Goal: Find specific page/section: Find specific page/section

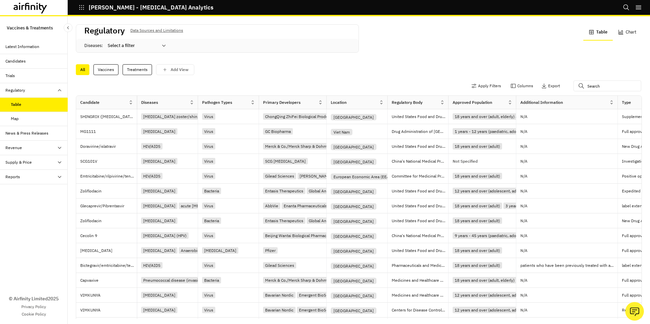
click at [136, 49] on div at bounding box center [133, 46] width 50 height 8
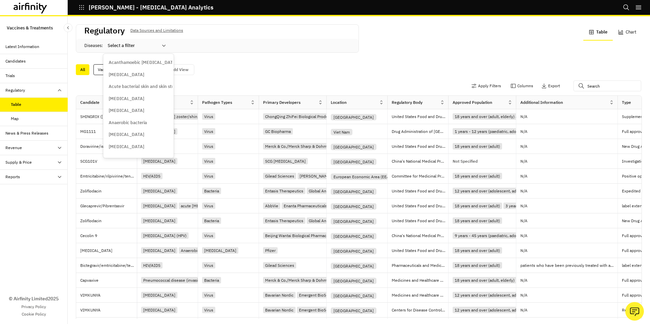
paste input "[MEDICAL_DATA]"
type input "Syphilis"
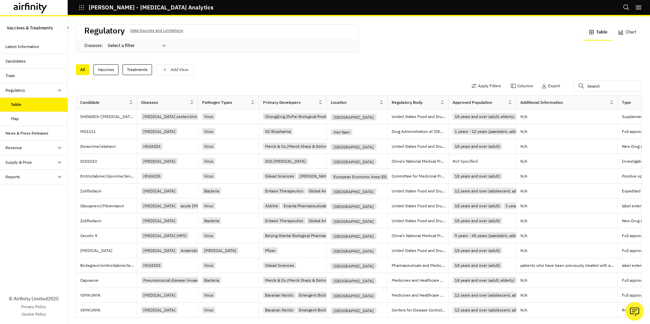
click at [140, 42] on div at bounding box center [133, 46] width 50 height 8
type input "syph"
